Goal: Task Accomplishment & Management: Use online tool/utility

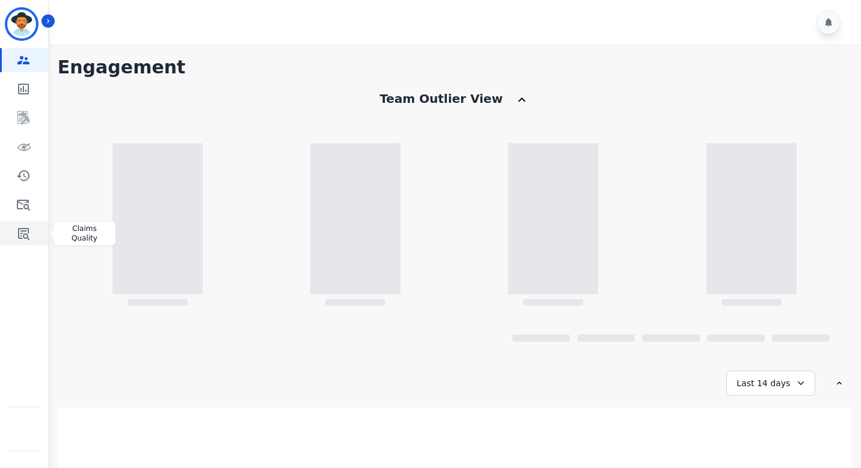
click at [22, 222] on link "Sidebar" at bounding box center [25, 233] width 46 height 24
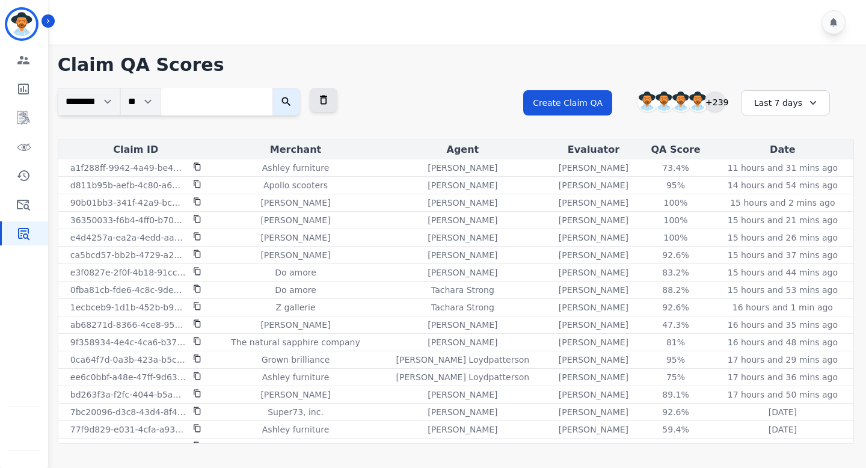
click at [721, 105] on div "+239" at bounding box center [715, 101] width 20 height 20
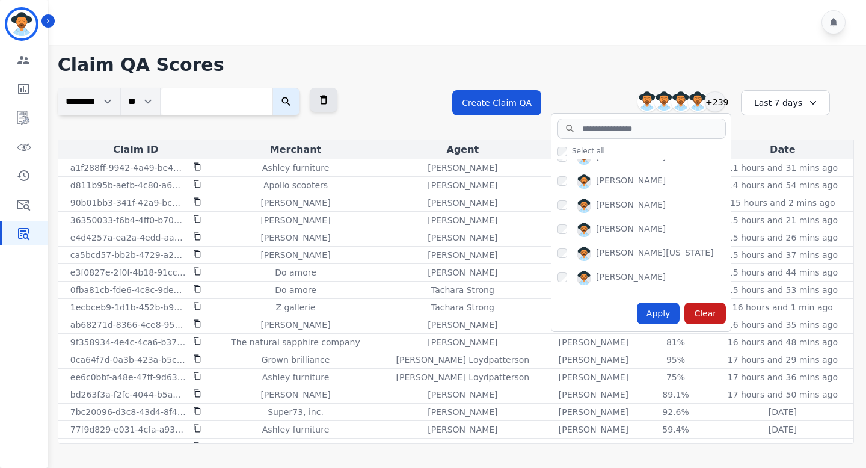
scroll to position [150, 0]
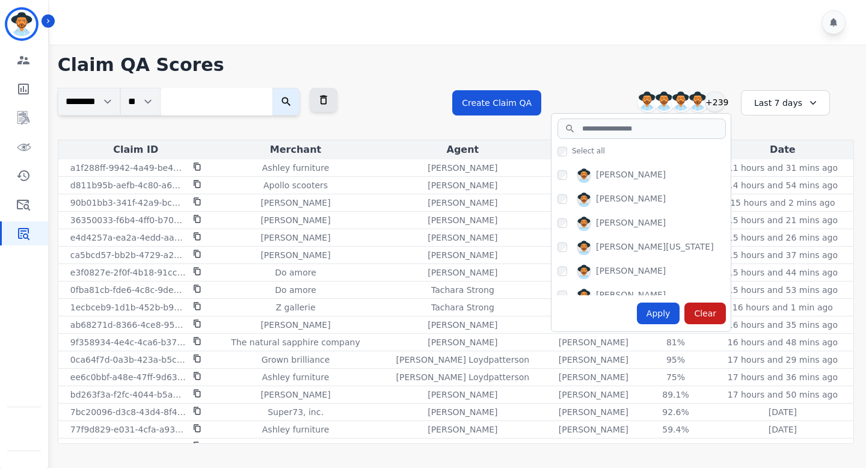
click at [603, 265] on div "[PERSON_NAME]" at bounding box center [631, 272] width 70 height 14
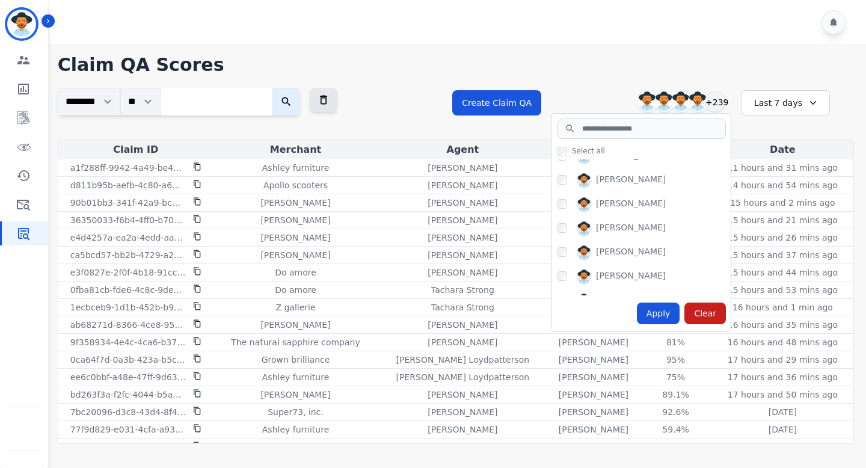
scroll to position [657, 0]
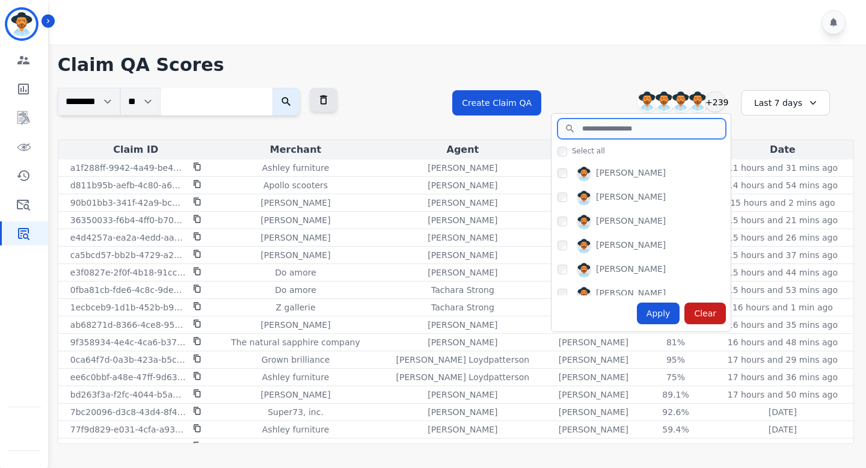
click at [600, 133] on input "search" at bounding box center [641, 128] width 168 height 20
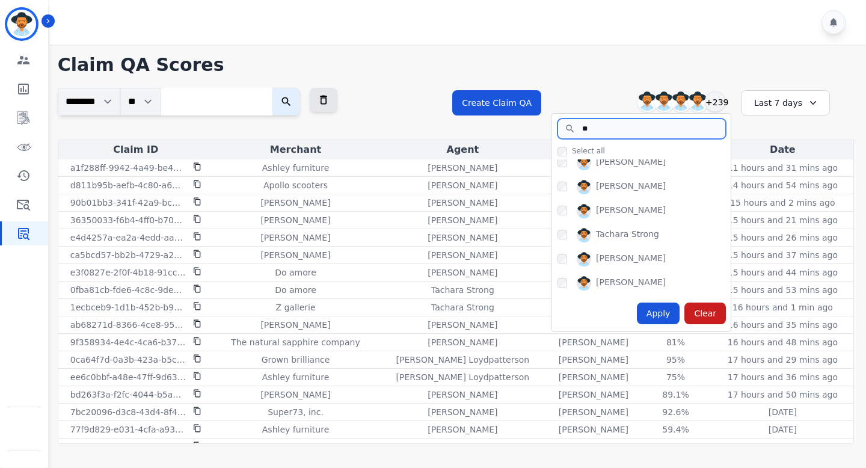
scroll to position [0, 0]
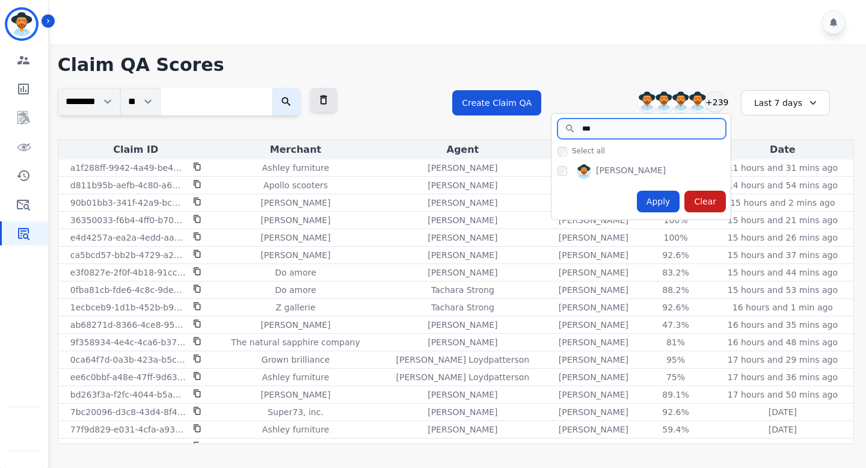
type input "***"
click at [625, 165] on div "[PERSON_NAME]" at bounding box center [631, 171] width 70 height 14
copy div "[PERSON_NAME]"
